Goal: Task Accomplishment & Management: Use online tool/utility

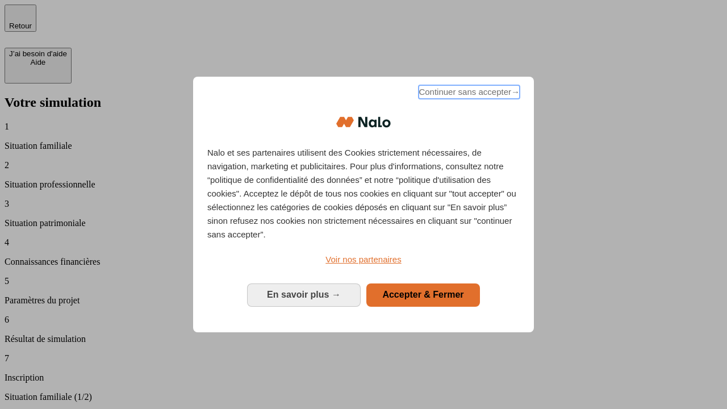
click at [468, 94] on span "Continuer sans accepter →" at bounding box center [468, 92] width 101 height 14
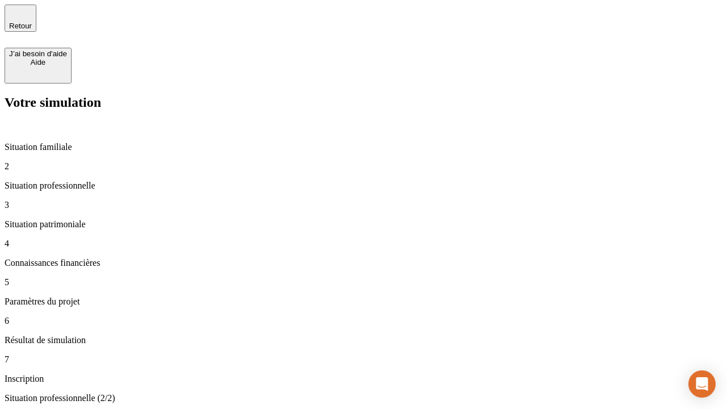
type input "30 000"
